Goal: Find specific page/section: Find specific page/section

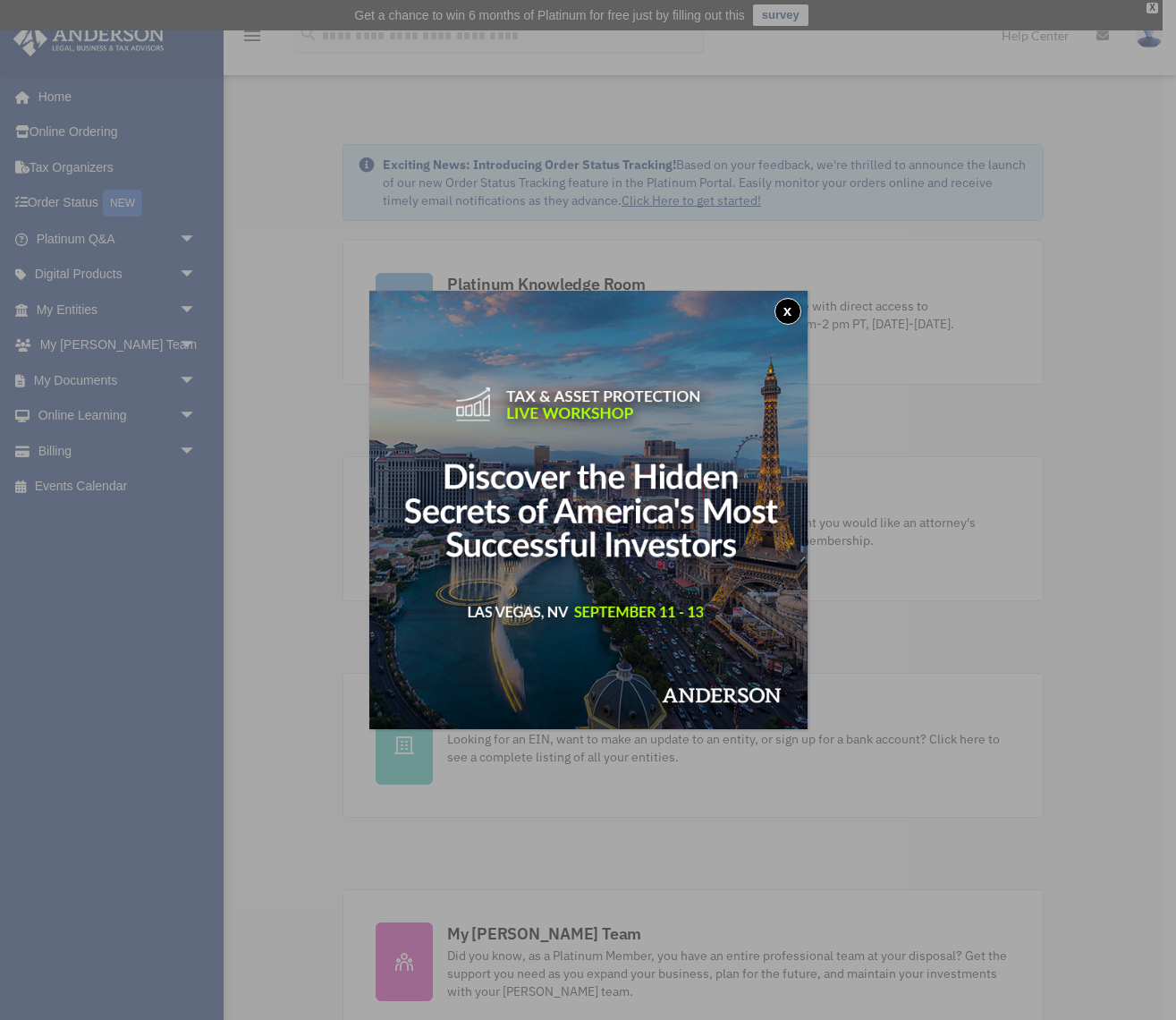
click at [787, 309] on button "x" at bounding box center [787, 311] width 27 height 27
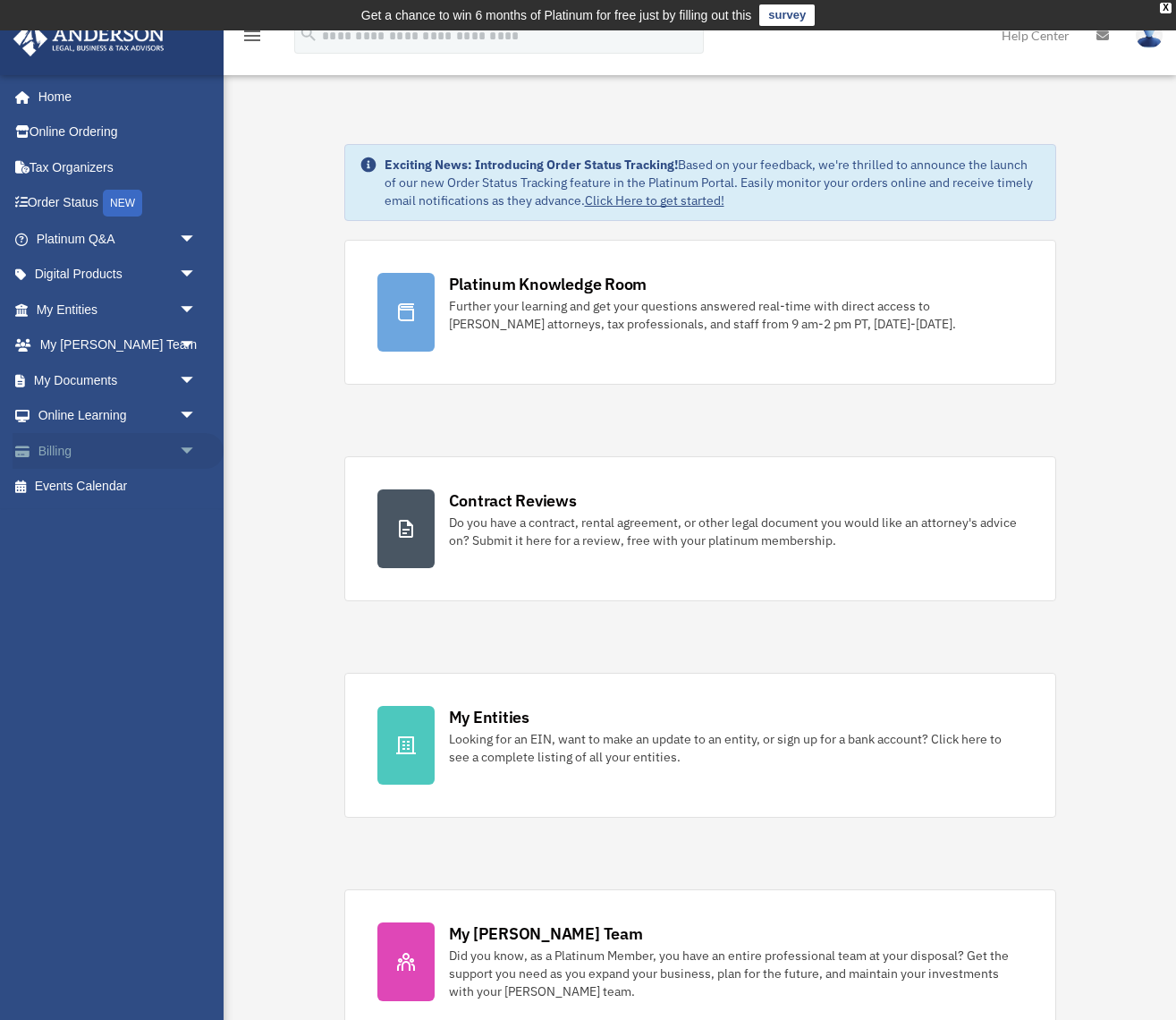
click at [85, 444] on link "Billing arrow_drop_down" at bounding box center [119, 450] width 211 height 36
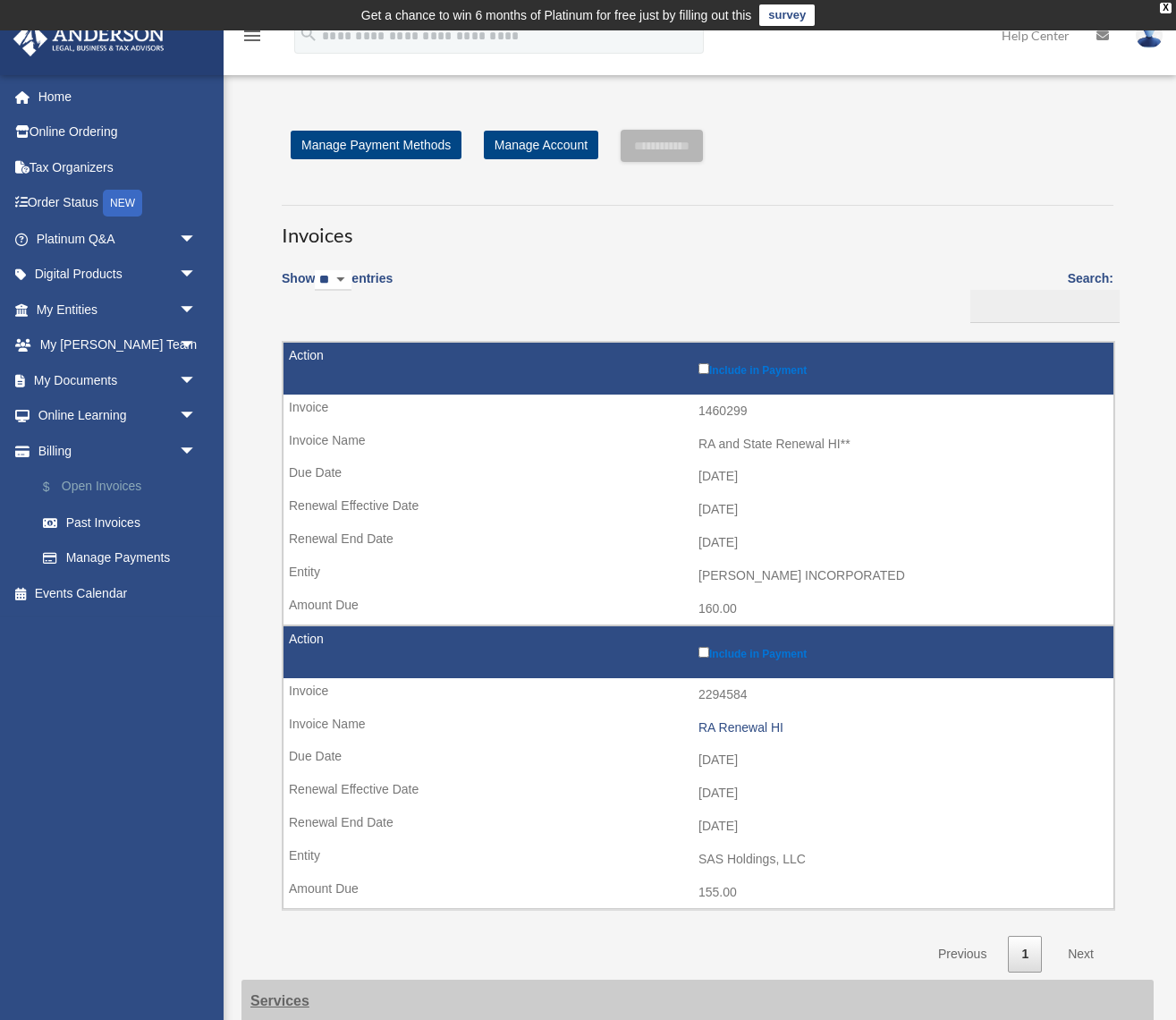
click at [85, 475] on link "$ Open Invoices" at bounding box center [124, 487] width 198 height 37
click at [128, 483] on link "$ Open Invoices" at bounding box center [124, 487] width 198 height 37
click at [128, 518] on link "Past Invoices" at bounding box center [124, 522] width 198 height 36
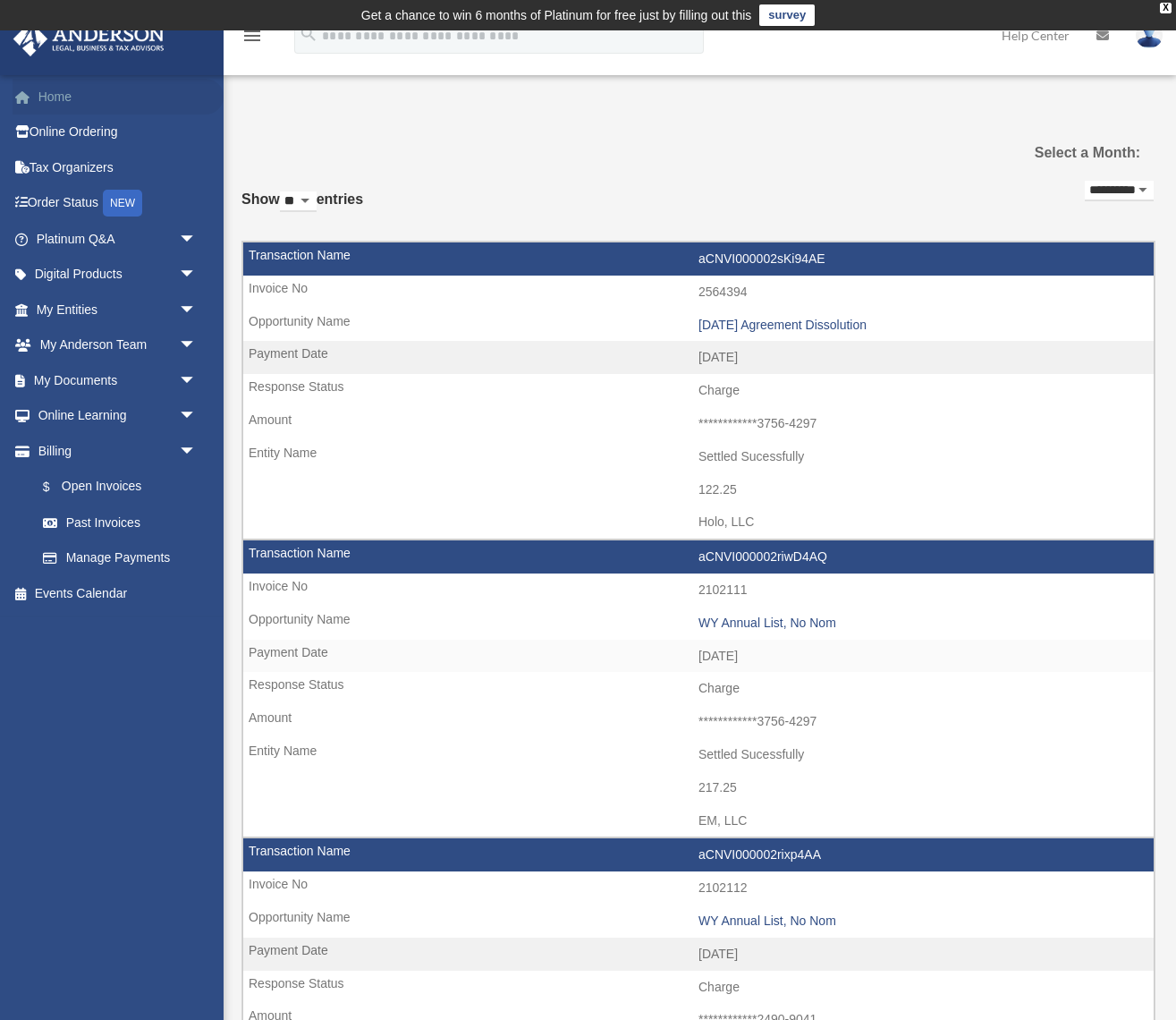
click at [62, 100] on link "Home" at bounding box center [119, 96] width 211 height 36
